Goal: Navigation & Orientation: Find specific page/section

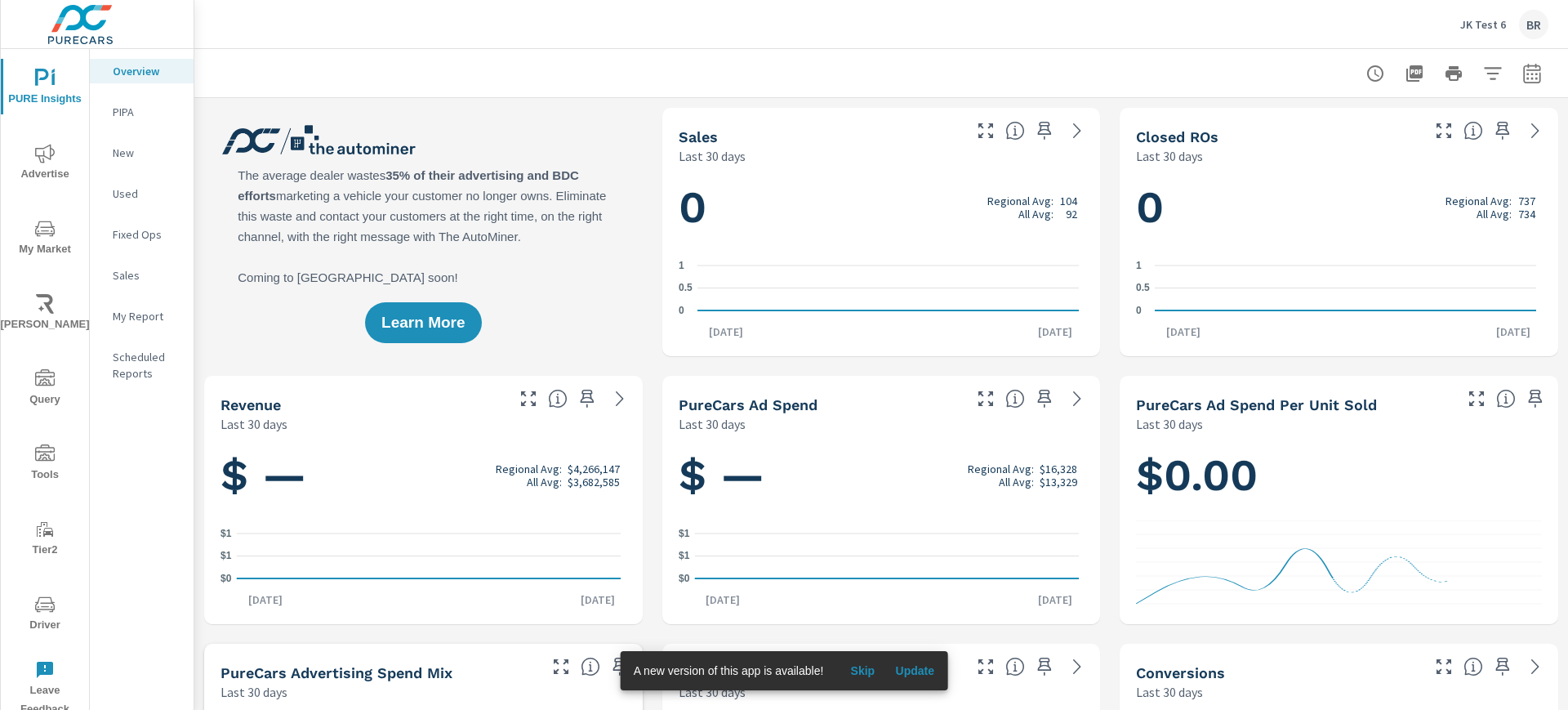
click at [1472, 19] on p "JK Test 6" at bounding box center [1483, 25] width 46 height 15
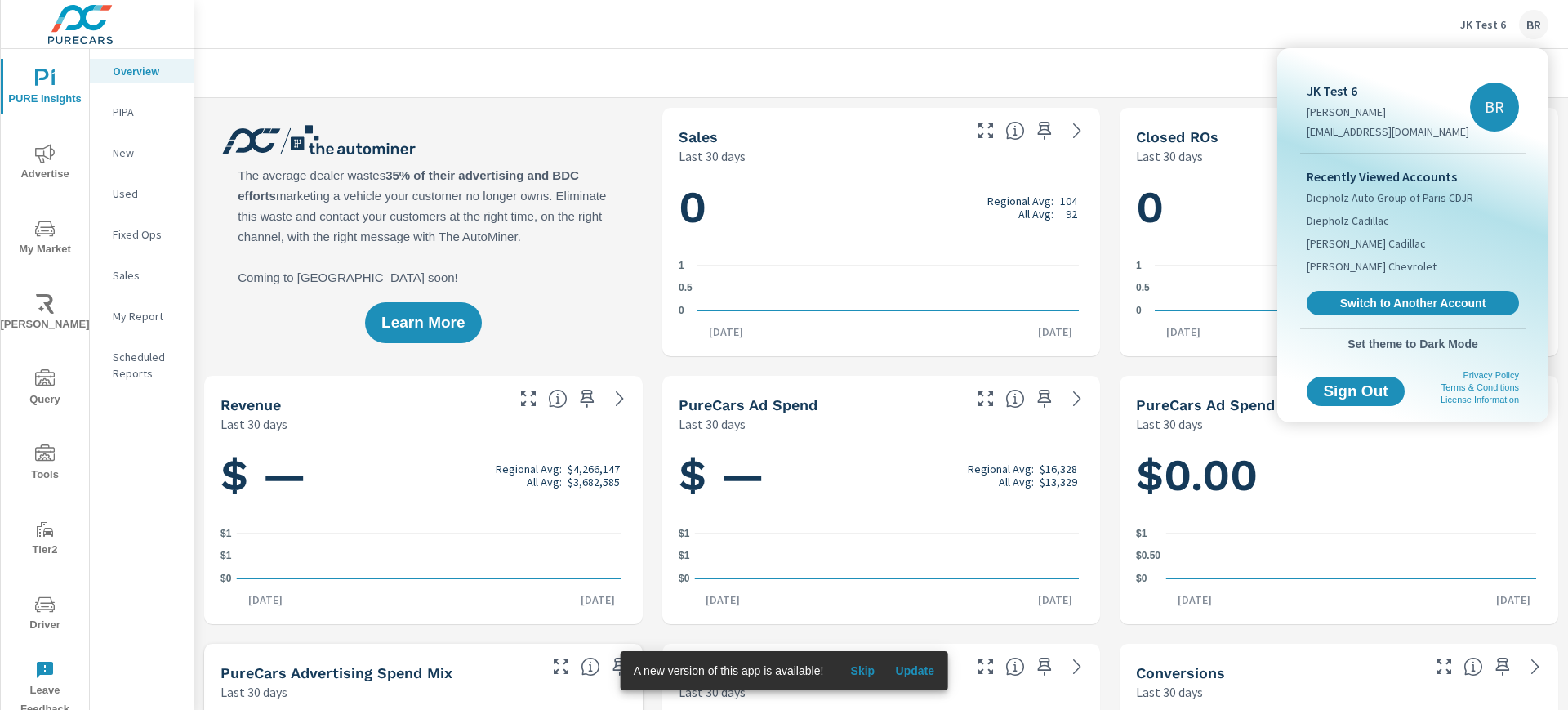
click at [1432, 302] on span "Switch to Another Account" at bounding box center [1413, 303] width 194 height 15
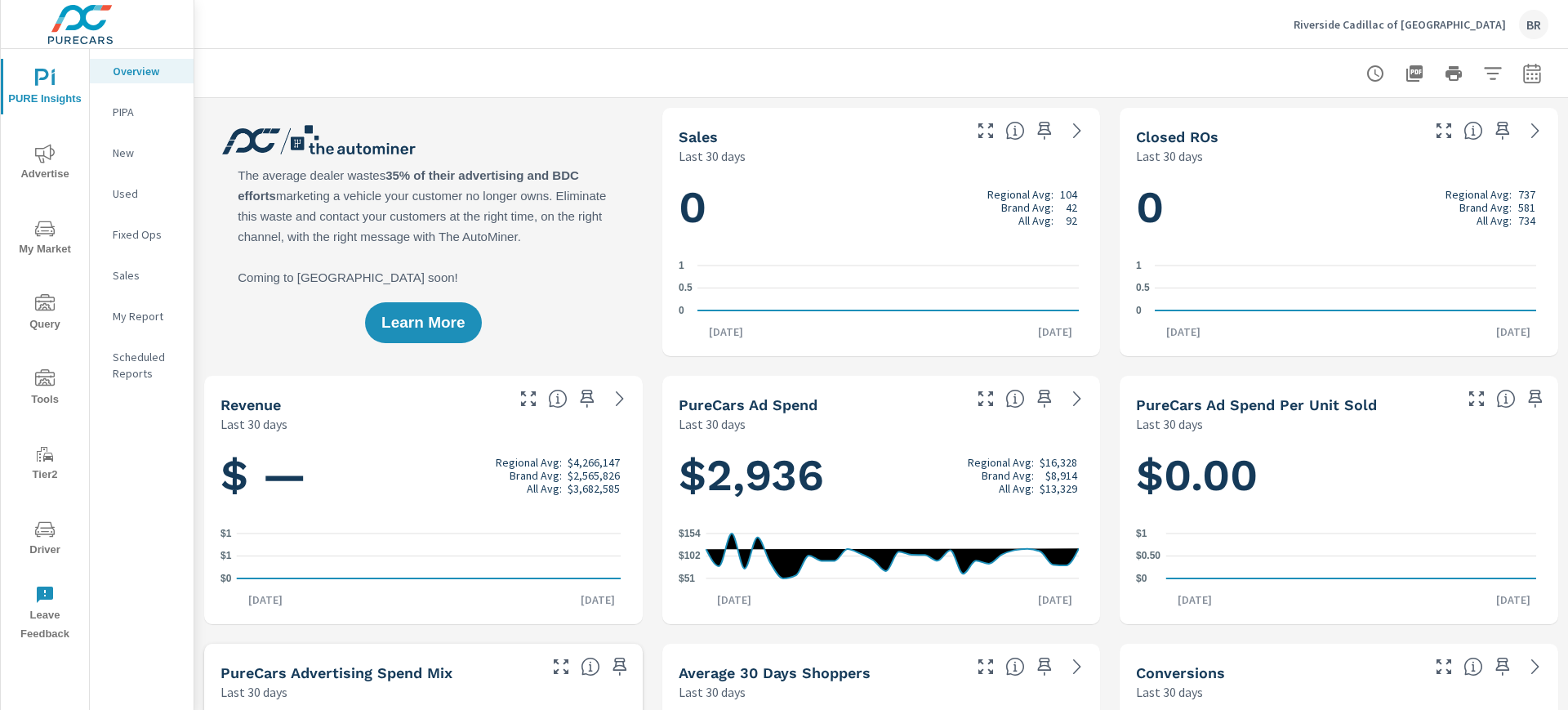
click at [45, 531] on icon "nav menu" at bounding box center [44, 531] width 8 height 1
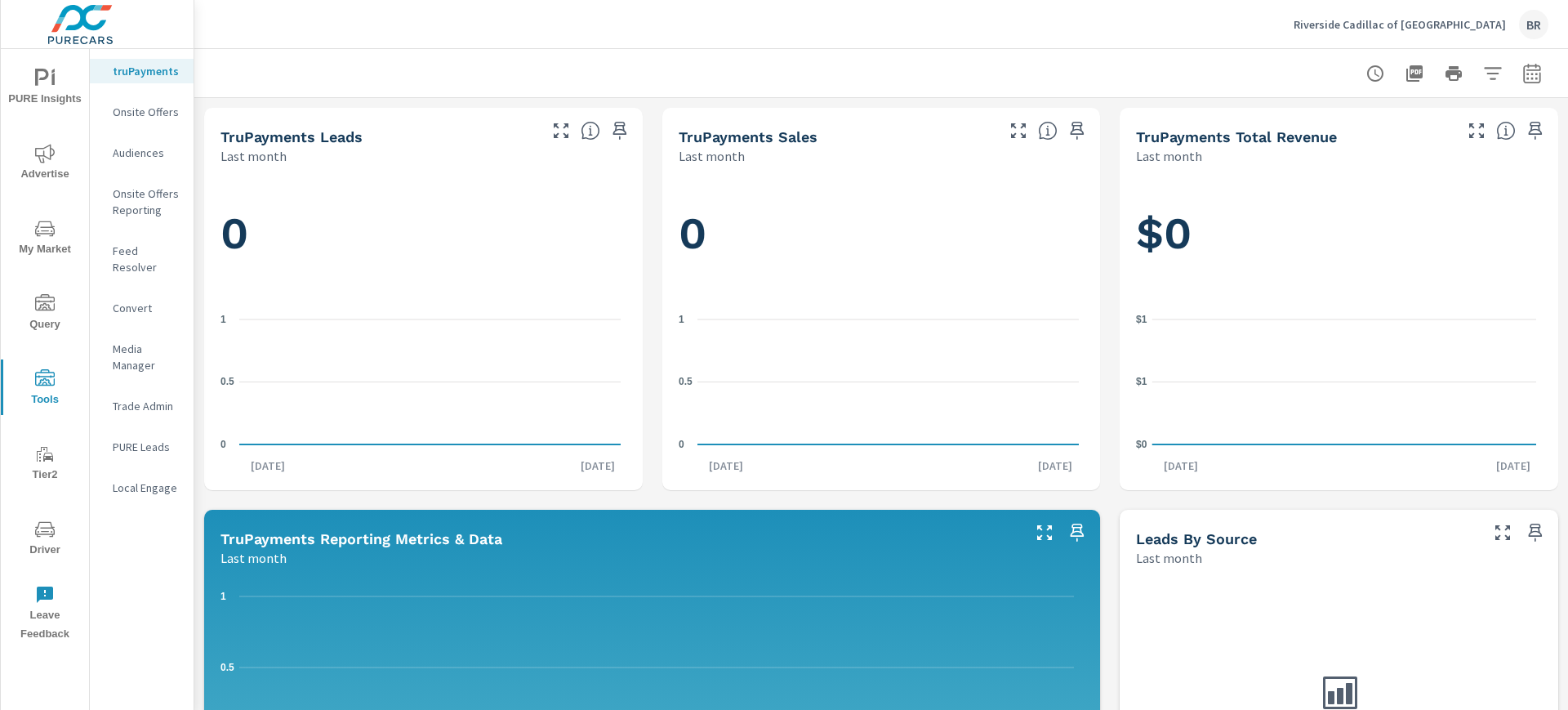
click at [33, 235] on span "My Market" at bounding box center [44, 239] width 78 height 40
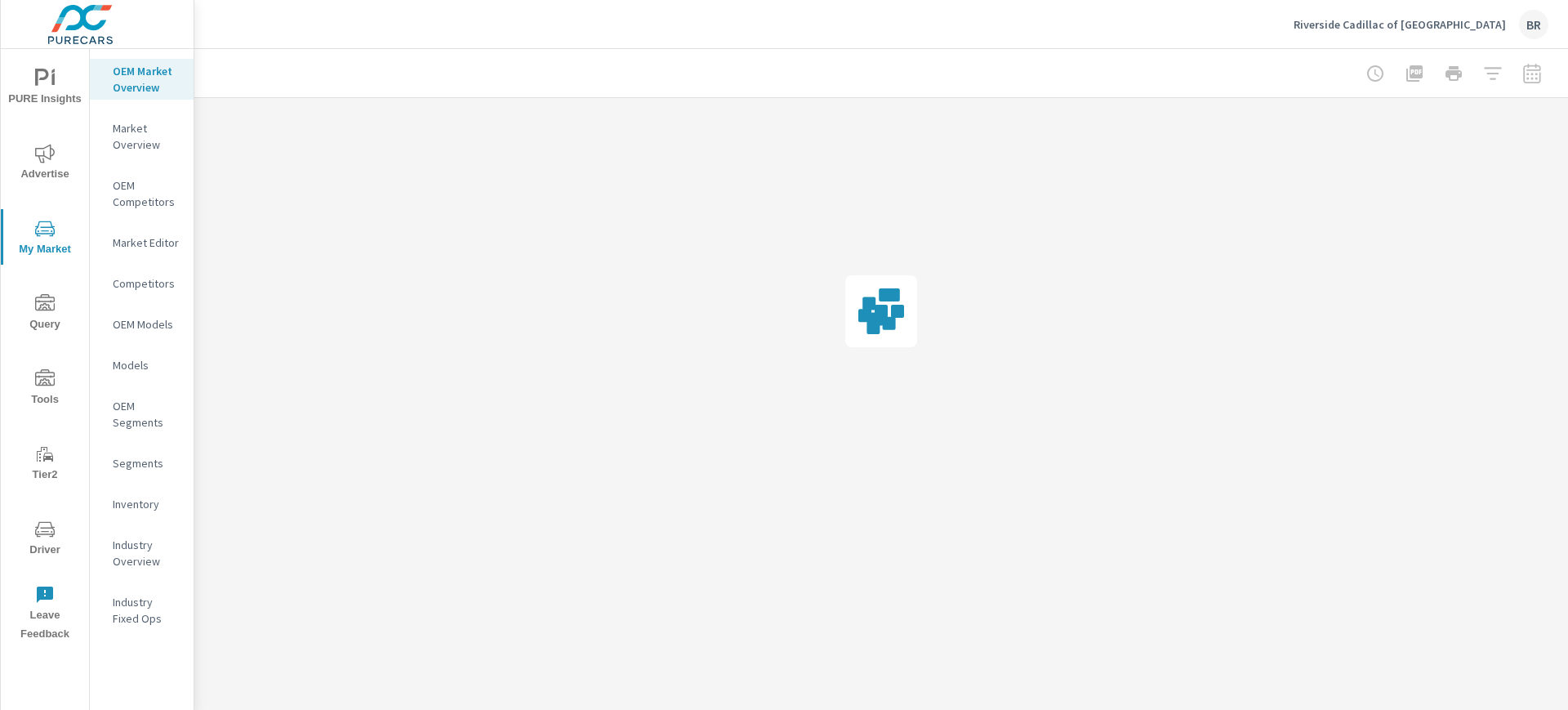
click at [155, 510] on p "Inventory" at bounding box center [147, 504] width 68 height 17
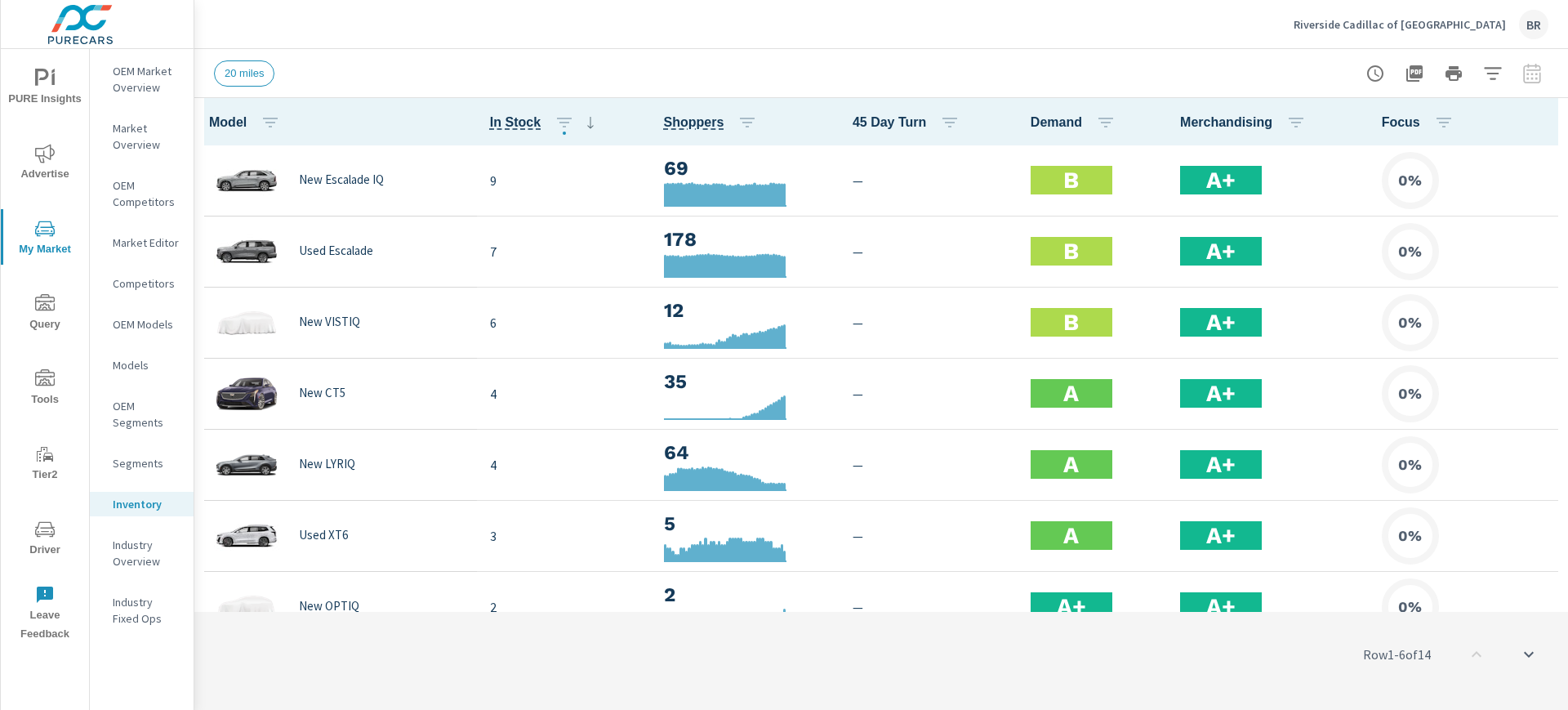
scroll to position [1, 0]
click at [60, 544] on span "Driver" at bounding box center [44, 540] width 78 height 40
